Goal: Task Accomplishment & Management: Use online tool/utility

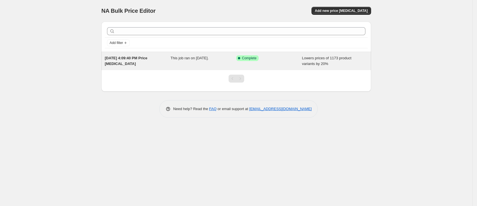
click at [249, 58] on span "Complete" at bounding box center [249, 58] width 14 height 5
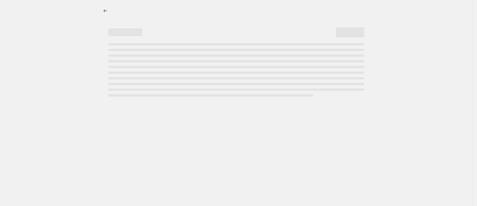
select select "percentage"
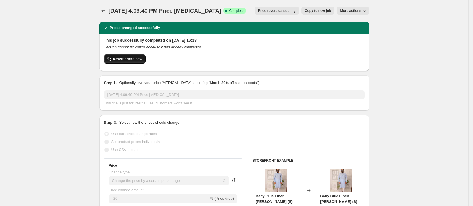
click at [136, 61] on span "Revert prices now" at bounding box center [127, 59] width 29 height 5
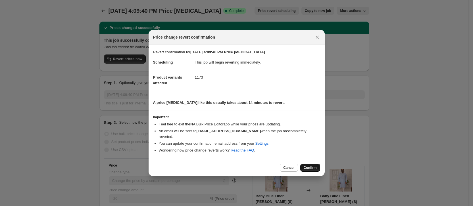
click at [310, 166] on span "Confirm" at bounding box center [310, 168] width 13 height 5
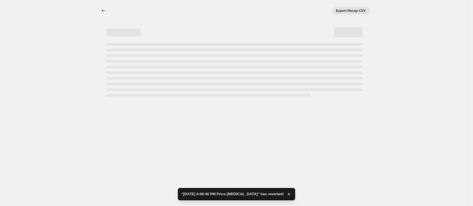
select select "percentage"
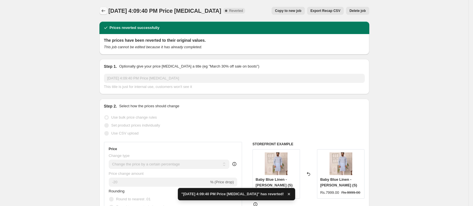
click at [105, 9] on icon "Price change jobs" at bounding box center [104, 11] width 6 height 6
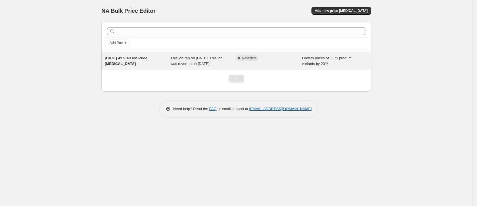
click at [224, 67] on div "This job ran on [DATE]. This job was reverted on [DATE]." at bounding box center [204, 60] width 66 height 11
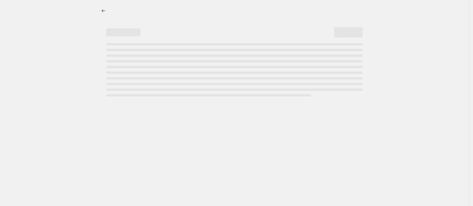
select select "percentage"
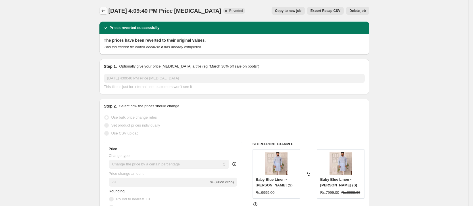
click at [106, 10] on icon "Price change jobs" at bounding box center [104, 11] width 6 height 6
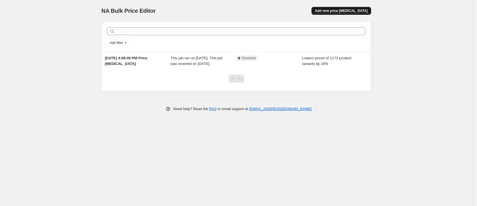
click at [364, 7] on button "Add new price [MEDICAL_DATA]" at bounding box center [342, 11] width 60 height 8
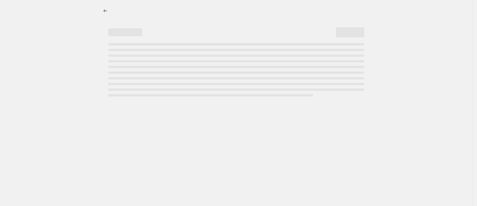
select select "percentage"
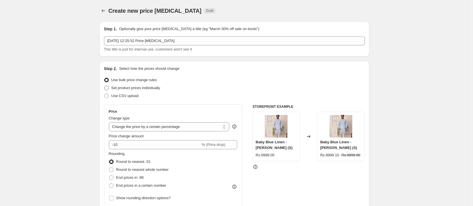
click at [107, 87] on span at bounding box center [106, 88] width 5 height 5
click at [105, 86] on input "Set product prices individually" at bounding box center [104, 86] width 0 height 0
radio input "true"
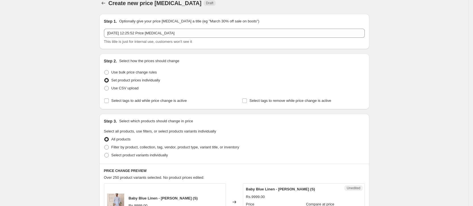
scroll to position [7, 0]
click at [107, 73] on span at bounding box center [106, 72] width 5 height 5
click at [105, 71] on input "Use bulk price change rules" at bounding box center [104, 70] width 0 height 0
radio input "true"
select select "percentage"
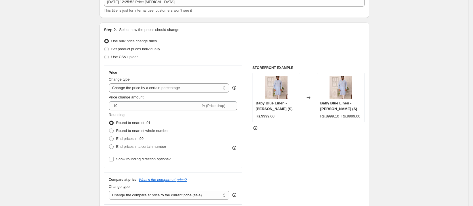
scroll to position [44, 0]
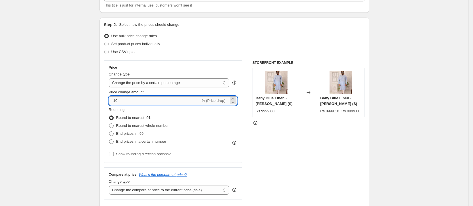
click at [197, 101] on input "-10" at bounding box center [155, 100] width 92 height 9
type input "-1"
type input "0"
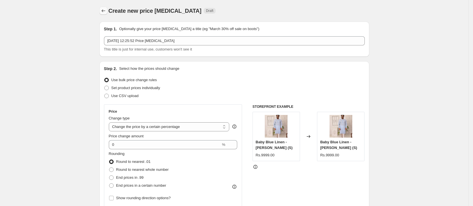
click at [105, 14] on button "Price change jobs" at bounding box center [103, 11] width 8 height 8
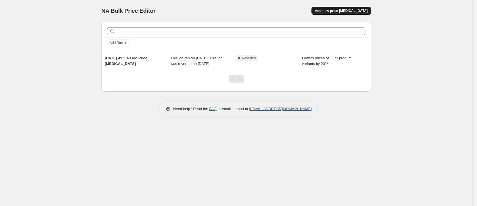
click at [348, 7] on button "Add new price [MEDICAL_DATA]" at bounding box center [342, 11] width 60 height 8
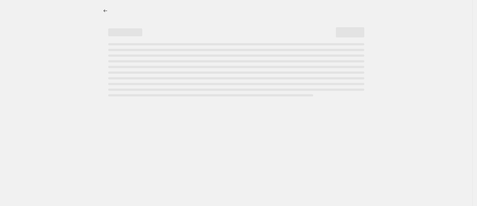
select select "percentage"
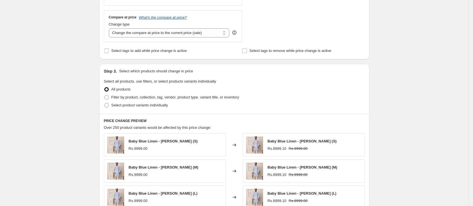
scroll to position [213, 0]
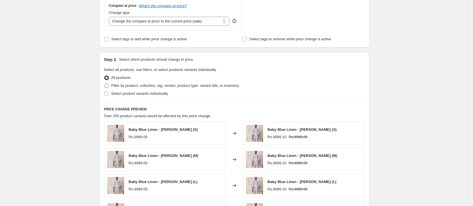
click at [108, 87] on span at bounding box center [106, 86] width 5 height 5
click at [105, 84] on input "Filter by product, collection, tag, vendor, product type, variant title, or inv…" at bounding box center [104, 84] width 0 height 0
radio input "true"
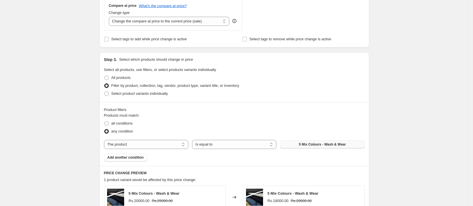
click at [326, 145] on span "5 Mix Colours - Wash & Wear" at bounding box center [322, 144] width 47 height 5
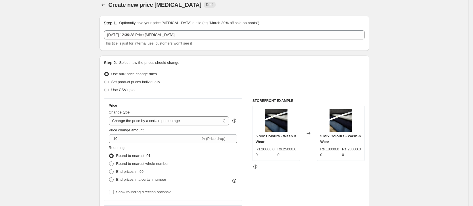
scroll to position [0, 0]
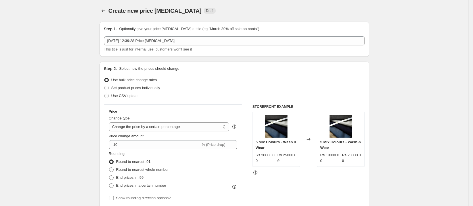
click at [110, 15] on div "Create new price change job. This page is ready Create new price change job Dra…" at bounding box center [234, 11] width 270 height 22
click at [106, 12] on icon "Price change jobs" at bounding box center [104, 11] width 6 height 6
